Goal: Task Accomplishment & Management: Use online tool/utility

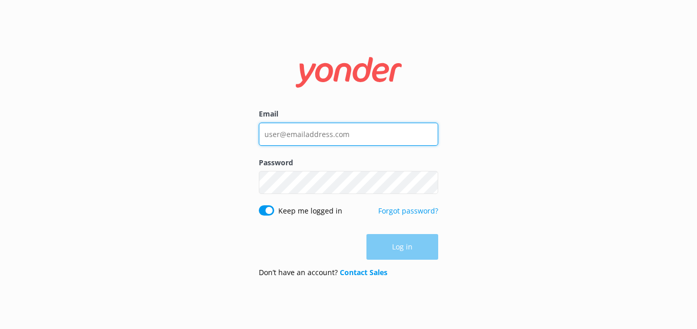
type input "[PERSON_NAME][EMAIL_ADDRESS][PERSON_NAME][DOMAIN_NAME]"
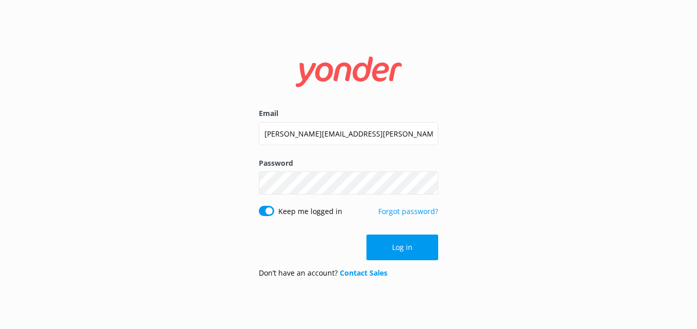
click at [411, 247] on div "Log in" at bounding box center [348, 247] width 179 height 26
click at [411, 247] on button "Log in" at bounding box center [403, 247] width 72 height 26
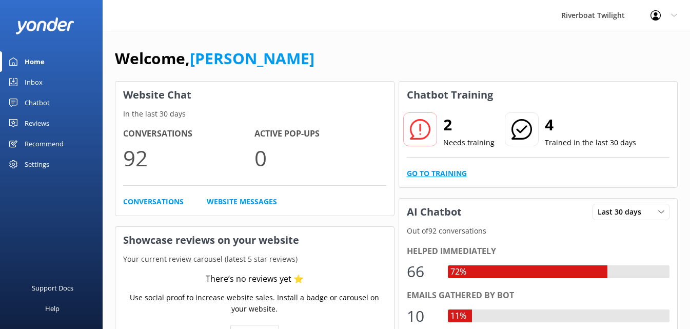
click at [424, 175] on link "Go to Training" at bounding box center [437, 173] width 60 height 11
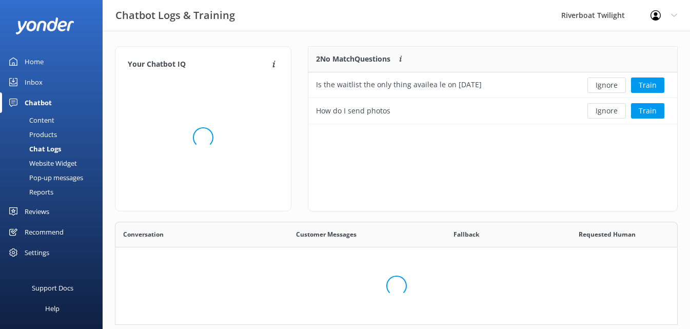
scroll to position [352, 554]
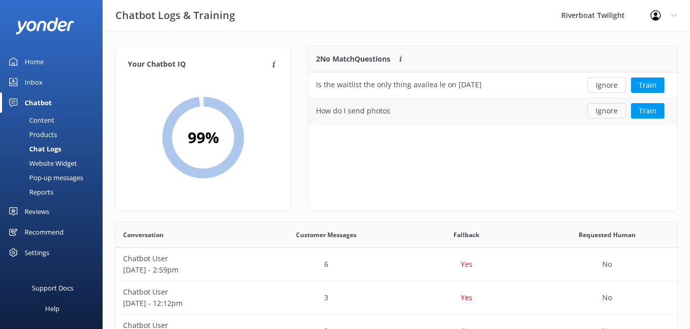
click at [609, 111] on button "Ignore" at bounding box center [606, 110] width 38 height 15
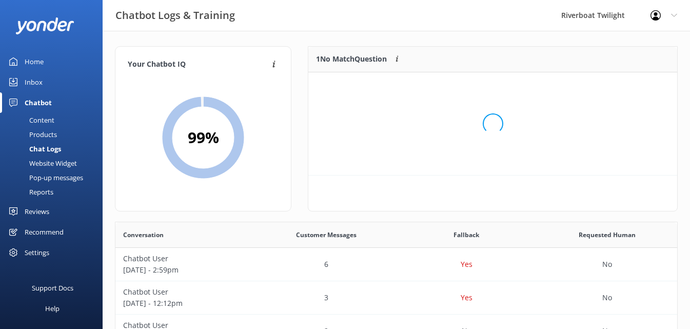
scroll to position [44, 361]
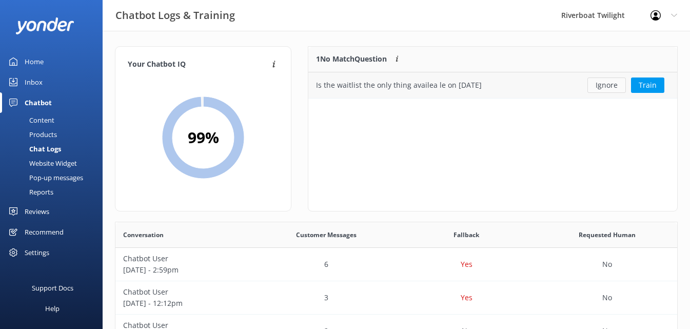
click at [608, 87] on button "Ignore" at bounding box center [606, 84] width 38 height 15
